Goal: Task Accomplishment & Management: Manage account settings

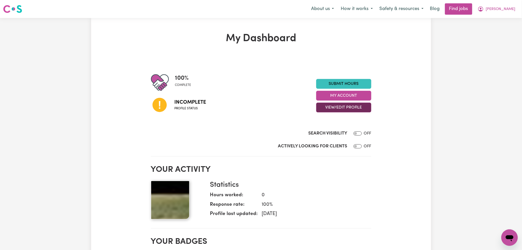
click at [355, 111] on button "View/Edit Profile" at bounding box center [343, 108] width 55 height 10
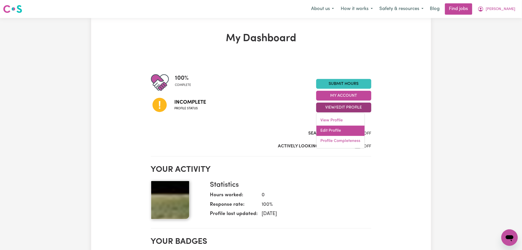
click at [337, 134] on link "Edit Profile" at bounding box center [340, 131] width 48 height 10
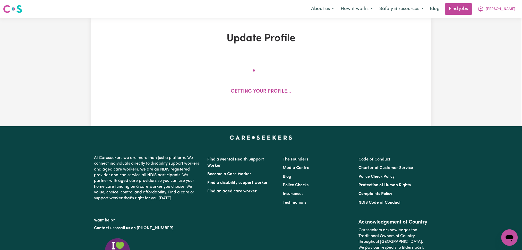
select select "[DEMOGRAPHIC_DATA]"
select select "[DEMOGRAPHIC_DATA] Citizen"
select select "Studying a healthcare related degree or qualification"
select select "68"
select select "95"
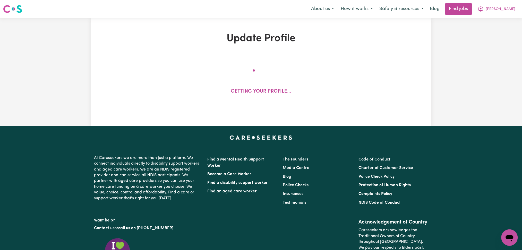
select select "122"
select select "150"
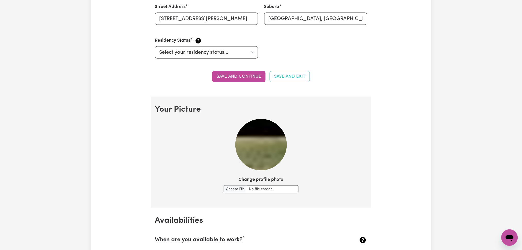
scroll to position [377, 0]
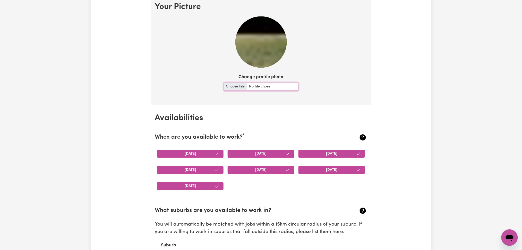
click at [238, 85] on input "Change profile photo" at bounding box center [261, 87] width 75 height 8
type input "C:\fakepath\[PERSON_NAME] prof pict.jpeg"
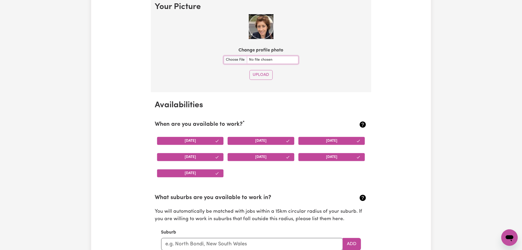
click at [287, 49] on section "Your Picture Change profile photo Upload" at bounding box center [261, 43] width 220 height 98
click at [265, 78] on button "Upload" at bounding box center [260, 75] width 23 height 10
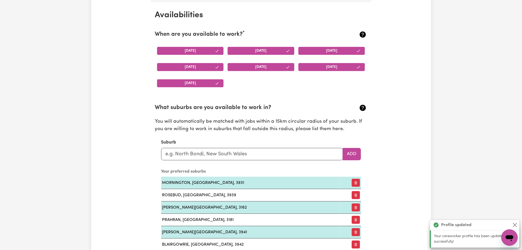
scroll to position [482, 0]
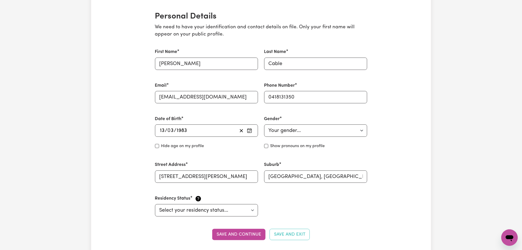
scroll to position [0, 0]
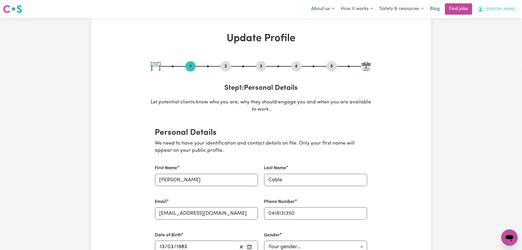
click at [507, 10] on span "[PERSON_NAME]" at bounding box center [501, 9] width 30 height 6
click at [493, 38] on link "Logout" at bounding box center [498, 39] width 41 height 10
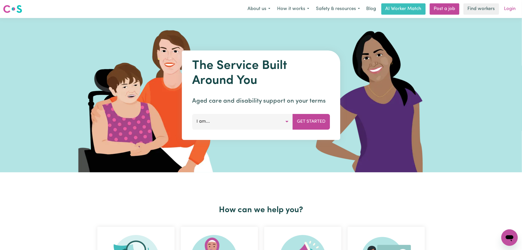
click at [512, 8] on link "Login" at bounding box center [510, 8] width 18 height 11
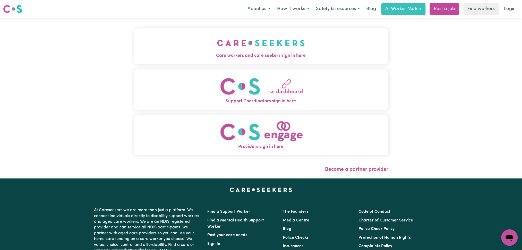
click at [150, 57] on span "Care workers and care seekers sign in here" at bounding box center [261, 55] width 255 height 7
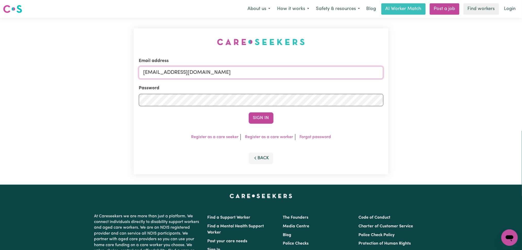
click at [220, 76] on input "[EMAIL_ADDRESS][DOMAIN_NAME]" at bounding box center [261, 72] width 244 height 12
drag, startPoint x: 169, startPoint y: 68, endPoint x: 297, endPoint y: 67, distance: 127.6
click at [297, 67] on input "Superuser~[EMAIL_ADDRESS][DOMAIN_NAME]" at bounding box center [261, 72] width 244 height 12
type input "Superuser~[EMAIL_ADDRESS][DOMAIN_NAME]"
click at [261, 122] on button "Sign In" at bounding box center [261, 117] width 25 height 11
